Goal: Information Seeking & Learning: Learn about a topic

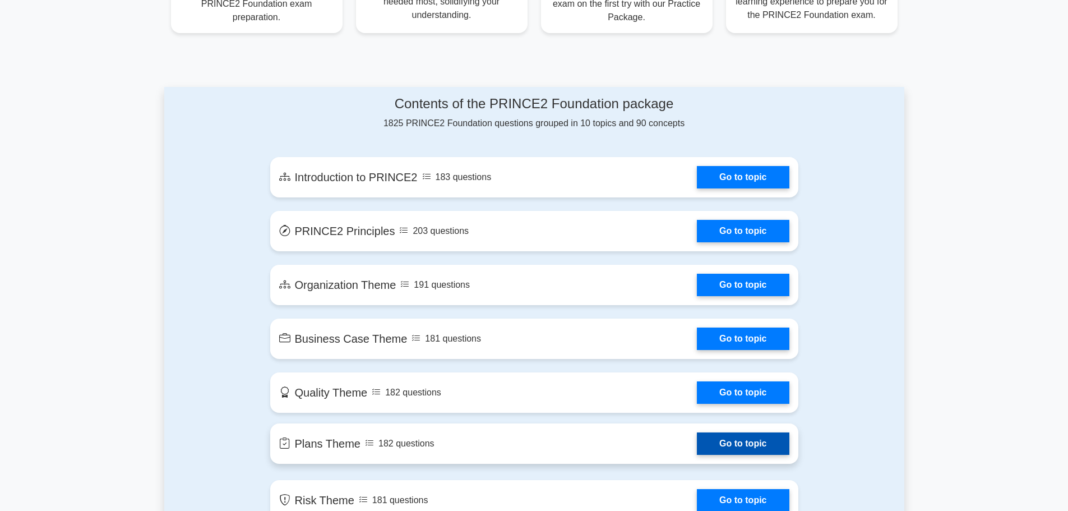
scroll to position [505, 0]
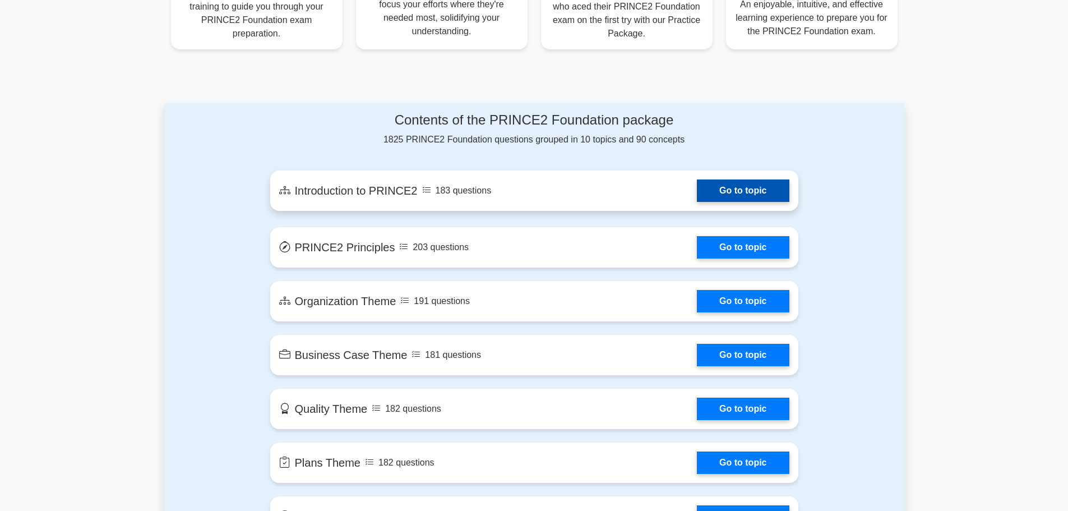
click at [697, 190] on link "Go to topic" at bounding box center [743, 190] width 92 height 22
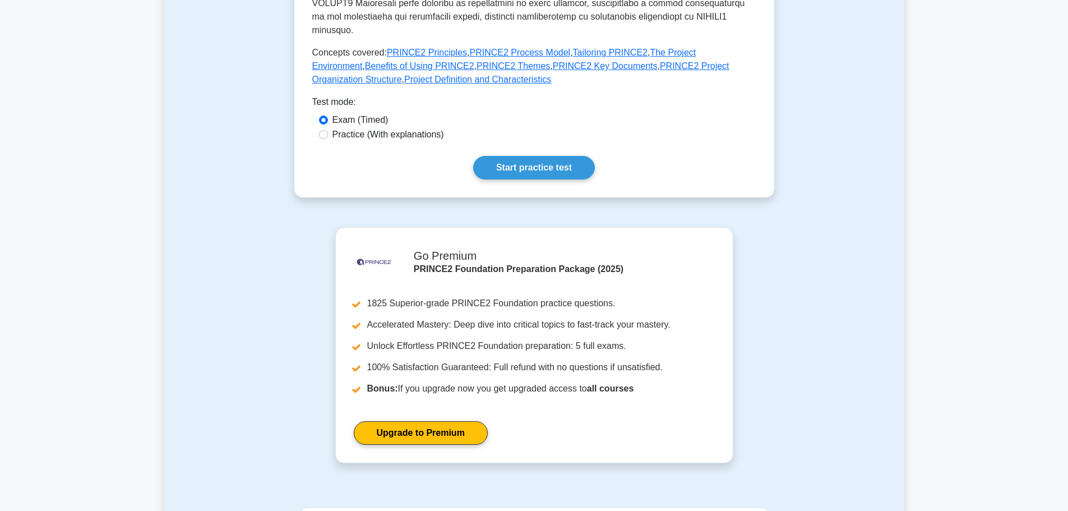
scroll to position [280, 0]
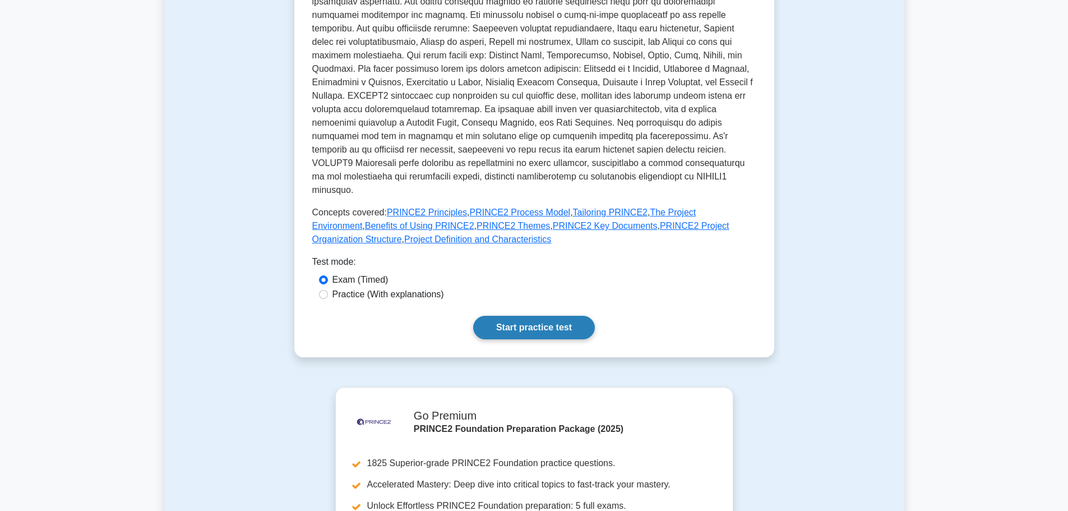
drag, startPoint x: 549, startPoint y: 304, endPoint x: 539, endPoint y: 312, distance: 13.1
click at [549, 316] on link "Start practice test" at bounding box center [534, 328] width 122 height 24
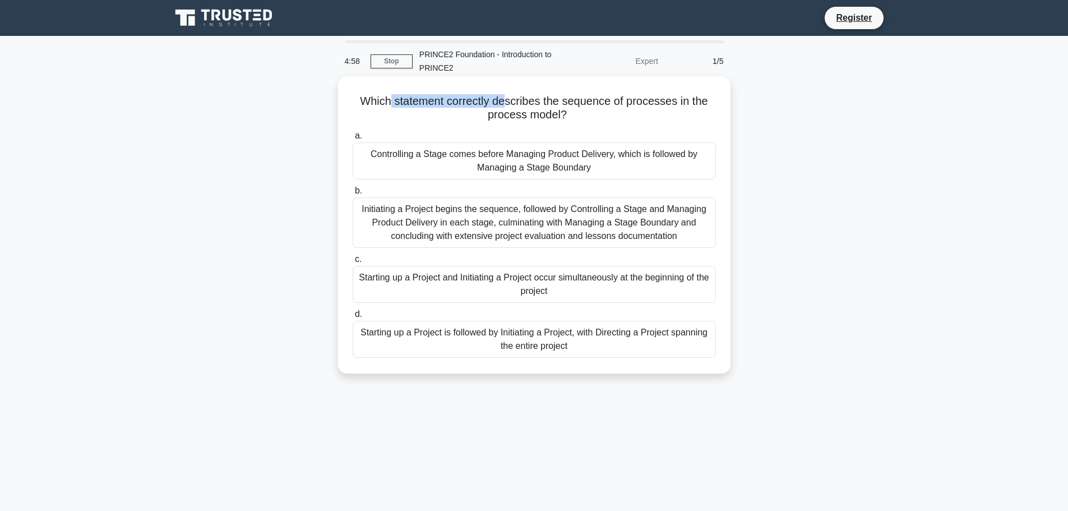
drag, startPoint x: 505, startPoint y: 97, endPoint x: 644, endPoint y: 97, distance: 139.6
click at [630, 97] on h5 "Which statement correctly describes the sequence of processes in the process mo…" at bounding box center [535, 108] width 366 height 28
click at [570, 113] on icon ".spinner_0XTQ{transform-origin:center;animation:spinner_y6GP .75s linear infini…" at bounding box center [573, 115] width 13 height 13
drag, startPoint x: 611, startPoint y: 102, endPoint x: 720, endPoint y: 102, distance: 109.4
click at [711, 102] on h5 "Which statement correctly describes the sequence of processes in the process mo…" at bounding box center [535, 108] width 366 height 28
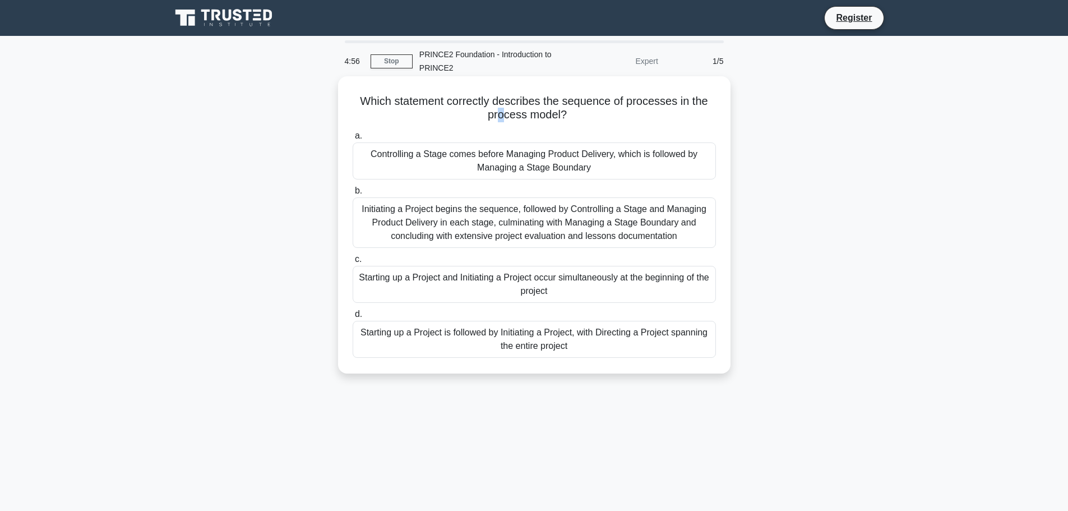
drag, startPoint x: 497, startPoint y: 119, endPoint x: 620, endPoint y: 118, distance: 123.4
click at [564, 118] on h5 "Which statement correctly describes the sequence of processes in the process mo…" at bounding box center [535, 108] width 366 height 28
drag, startPoint x: 376, startPoint y: 155, endPoint x: 685, endPoint y: 166, distance: 309.8
click at [681, 167] on div "Controlling a Stage comes before Managing Product Delivery, which is followed b…" at bounding box center [534, 160] width 363 height 37
drag, startPoint x: 486, startPoint y: 209, endPoint x: 648, endPoint y: 211, distance: 161.5
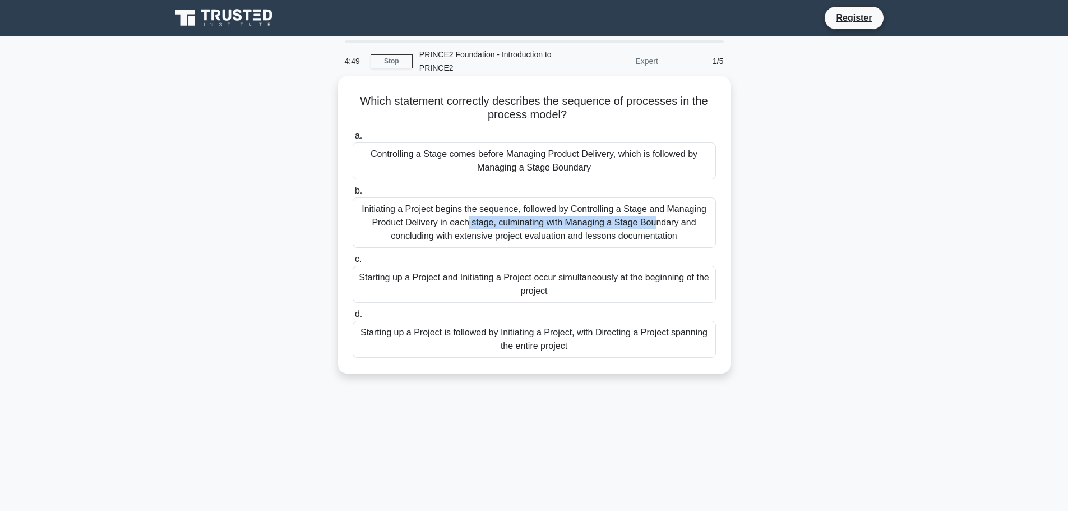
click at [589, 211] on div "Initiating a Project begins the sequence, followed by Controlling a Stage and M…" at bounding box center [534, 222] width 363 height 50
click at [467, 214] on div "Initiating a Project begins the sequence, followed by Controlling a Stage and M…" at bounding box center [534, 222] width 363 height 50
click at [353, 195] on input "b. Initiating a Project begins the sequence, followed by Controlling a Stage an…" at bounding box center [353, 190] width 0 height 7
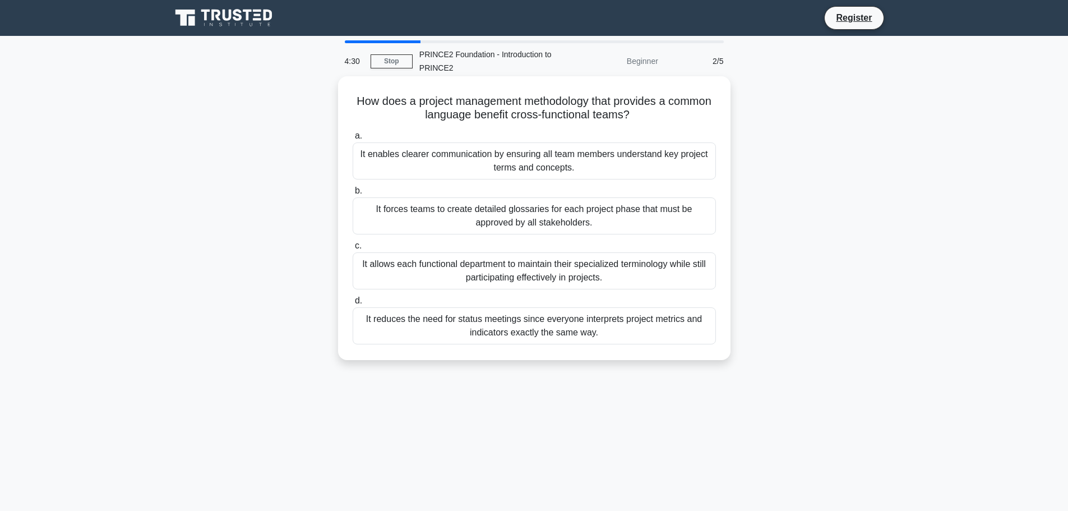
click at [430, 264] on div "It allows each functional department to maintain their specialized terminology …" at bounding box center [534, 270] width 363 height 37
click at [353, 250] on input "c. It allows each functional department to maintain their specialized terminolo…" at bounding box center [353, 245] width 0 height 7
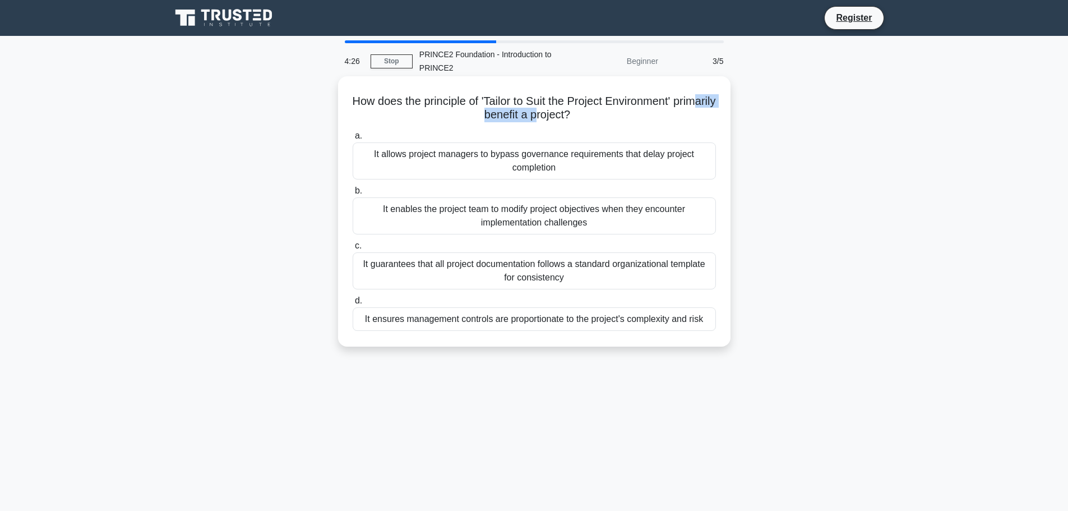
click at [575, 117] on h5 "How does the principle of 'Tailor to Suit the Project Environment' primarily be…" at bounding box center [535, 108] width 366 height 28
